Goal: Task Accomplishment & Management: Use online tool/utility

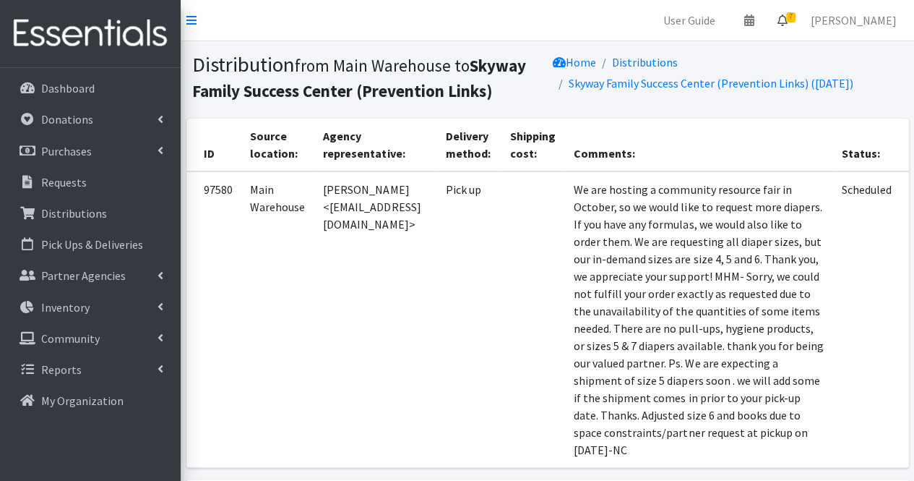
click at [788, 22] on icon at bounding box center [783, 20] width 10 height 12
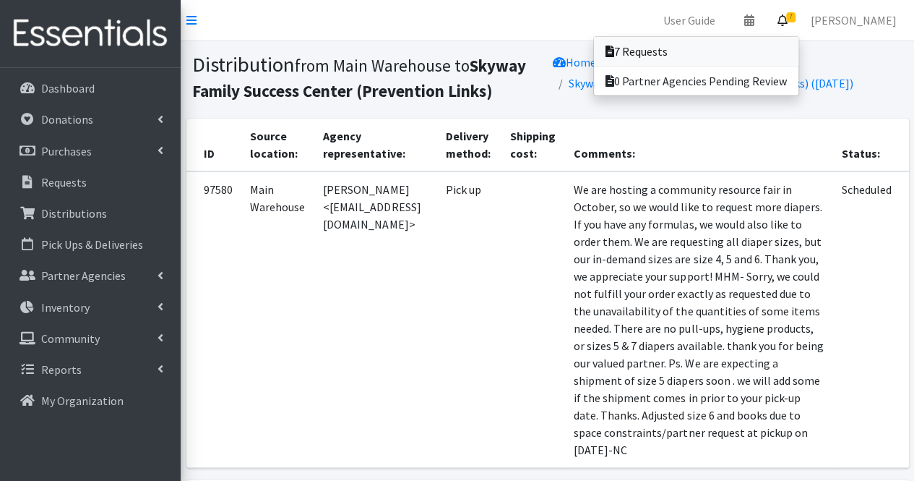
click at [743, 54] on link "7 Requests" at bounding box center [696, 51] width 205 height 29
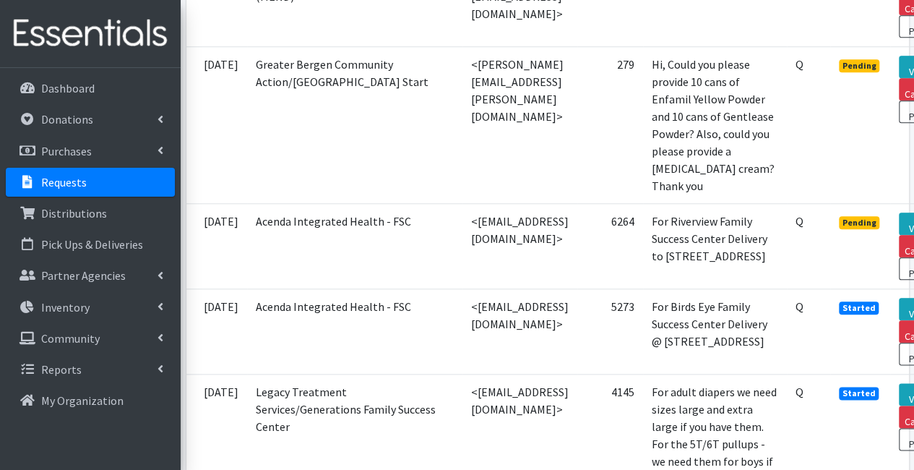
scroll to position [667, 103]
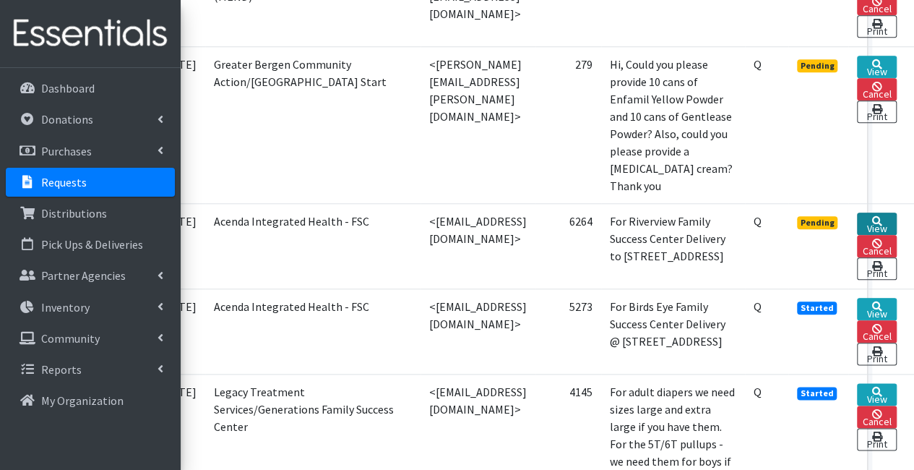
click at [867, 213] on link "View" at bounding box center [877, 224] width 40 height 22
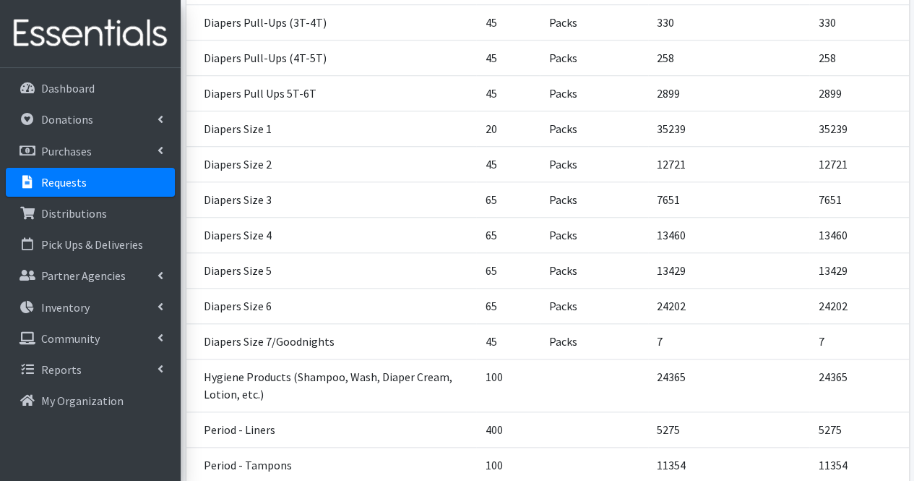
scroll to position [734, 0]
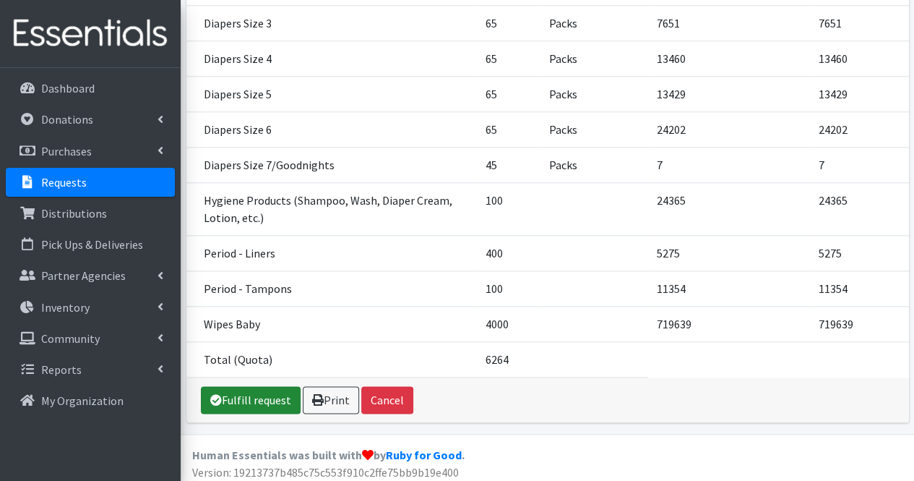
click at [228, 403] on link "Fulfill request" at bounding box center [251, 399] width 100 height 27
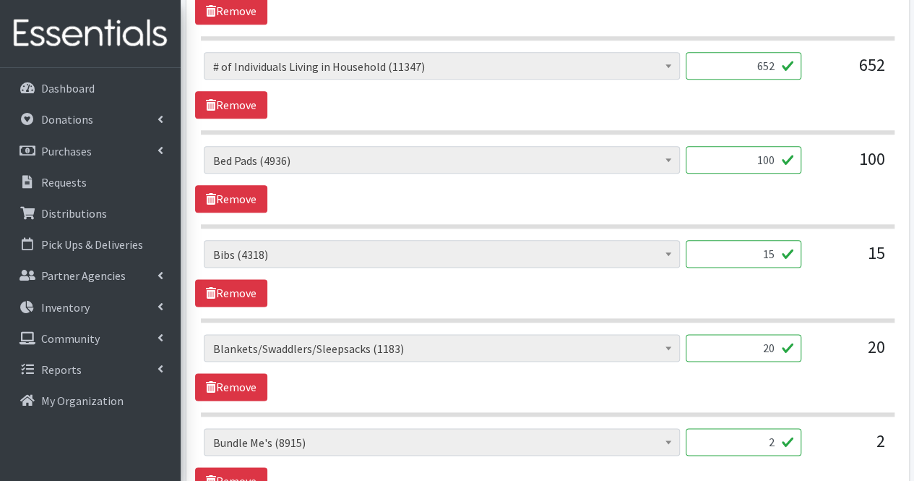
scroll to position [768, 0]
click at [783, 156] on input "100" at bounding box center [744, 158] width 116 height 27
type input "1"
type input "20"
click at [841, 212] on section "# of Children this order will serve (69413) # of Individuals Living in Househol…" at bounding box center [548, 186] width 694 height 82
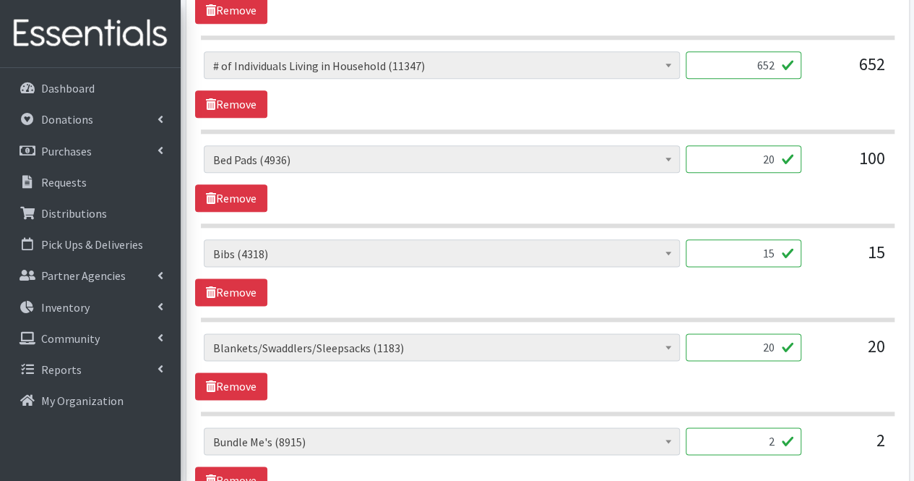
click at [751, 245] on input "15" at bounding box center [744, 252] width 116 height 27
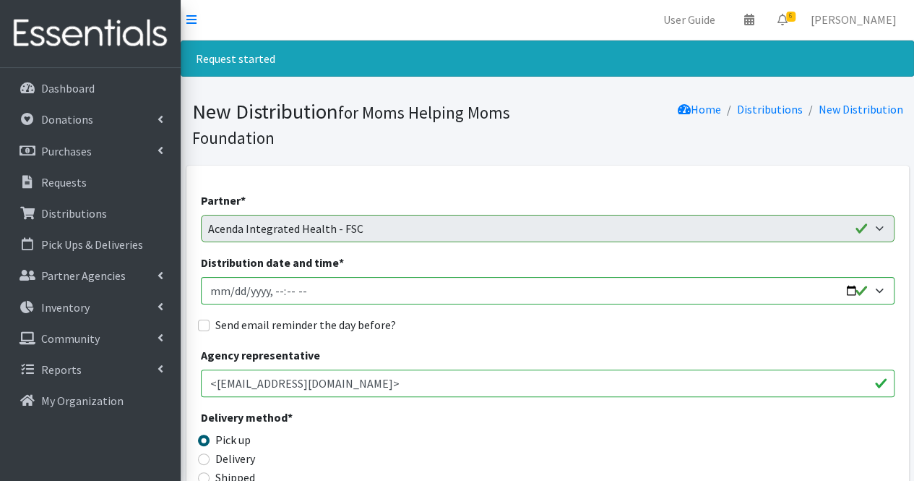
scroll to position [0, 0]
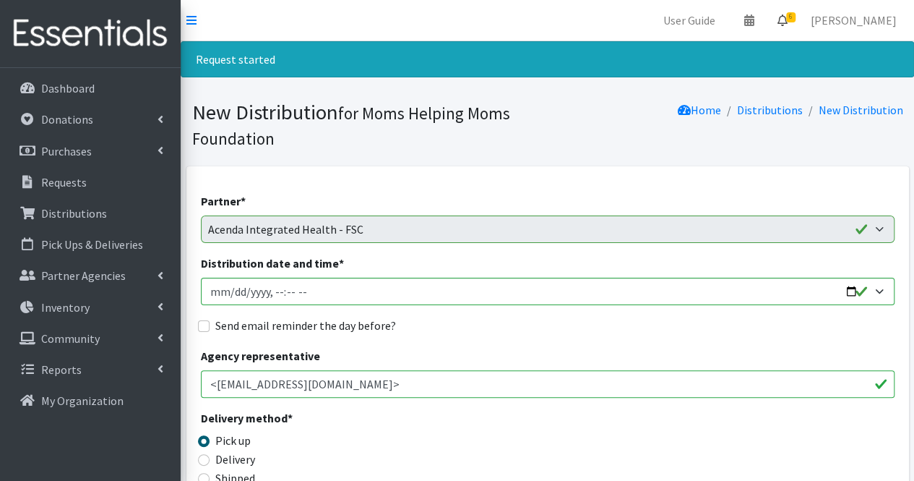
click at [788, 22] on icon at bounding box center [783, 20] width 10 height 12
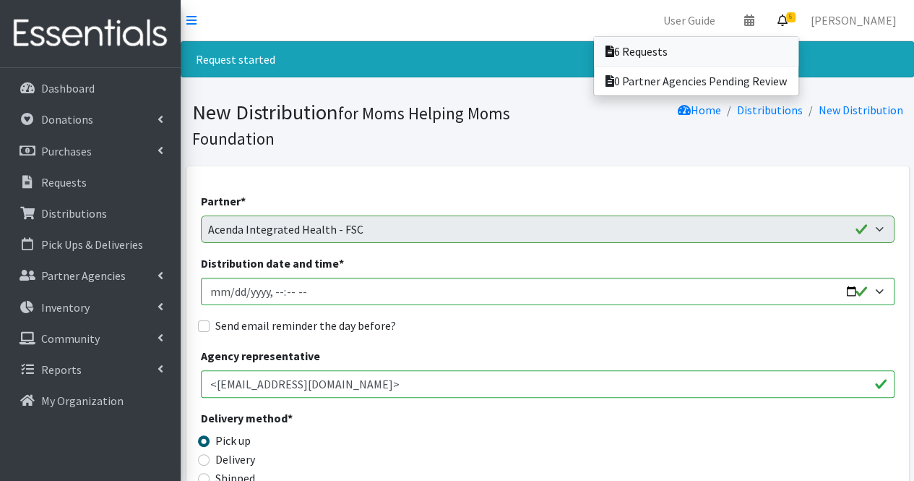
click at [784, 39] on link "6 Requests" at bounding box center [696, 51] width 205 height 29
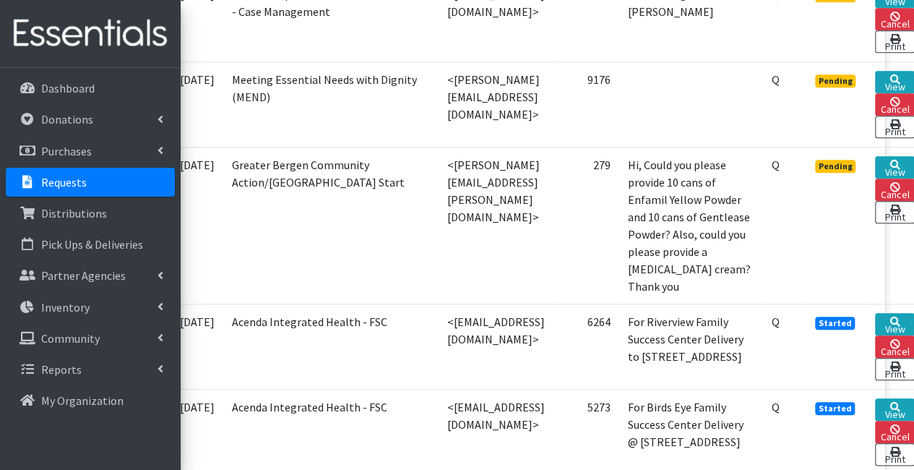
scroll to position [567, 103]
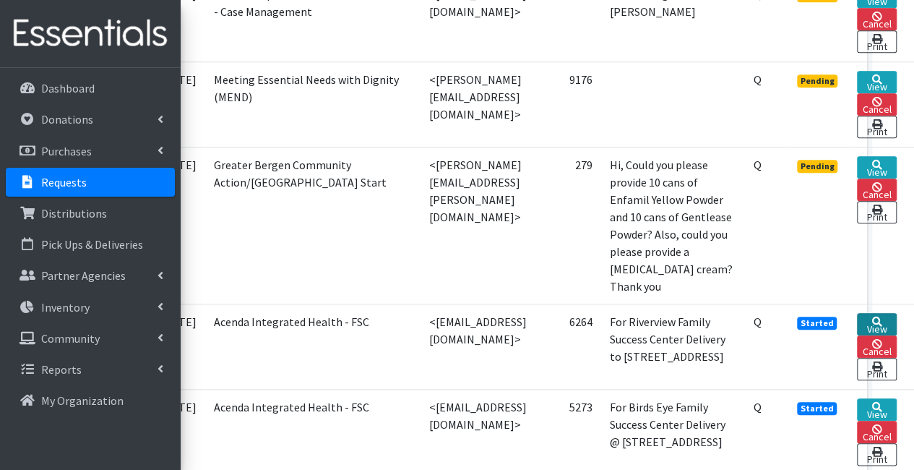
click at [878, 317] on icon at bounding box center [877, 322] width 10 height 10
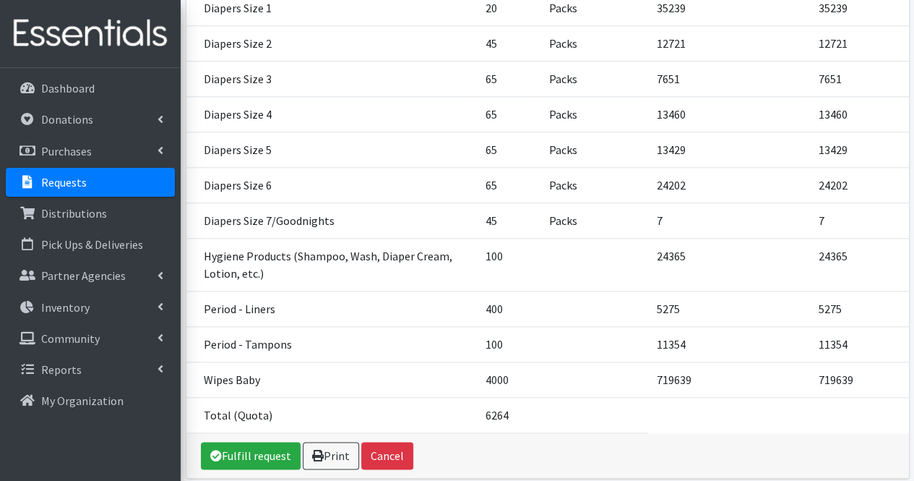
scroll to position [734, 0]
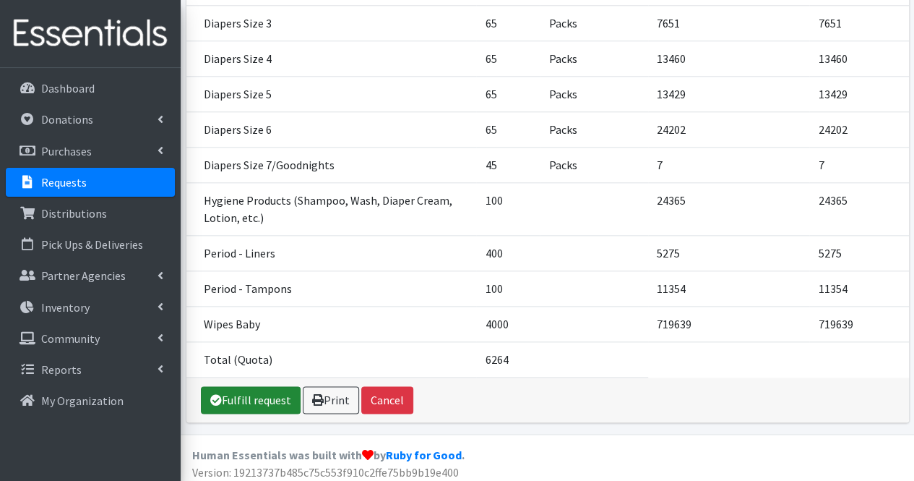
click at [239, 388] on link "Fulfill request" at bounding box center [251, 399] width 100 height 27
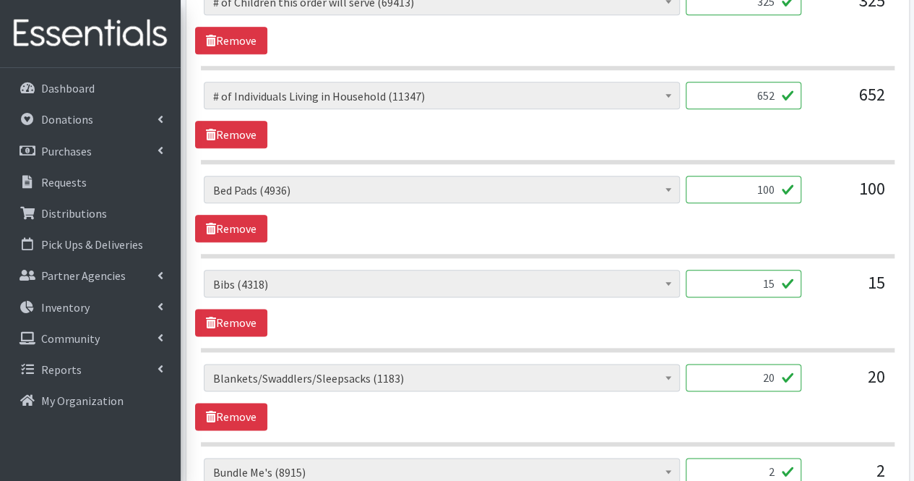
scroll to position [738, 0]
click at [778, 192] on input "100" at bounding box center [744, 188] width 116 height 27
type input "1"
type input "20"
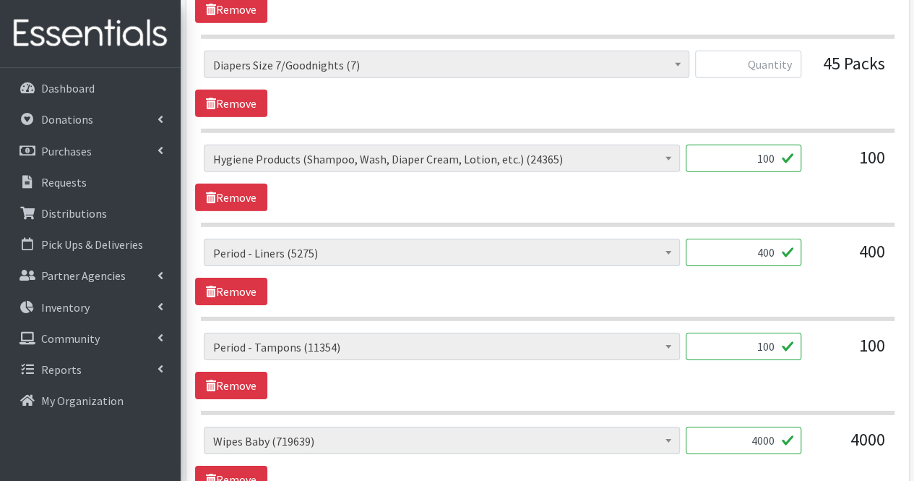
scroll to position [2179, 0]
